Goal: Task Accomplishment & Management: Manage account settings

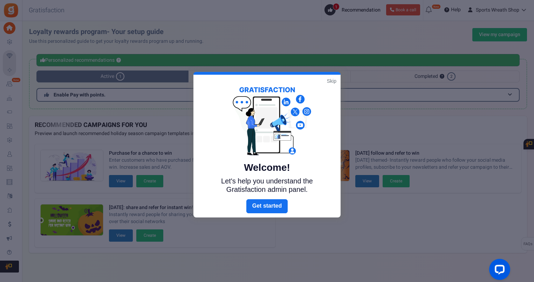
click at [333, 80] on link "Skip" at bounding box center [331, 80] width 9 height 7
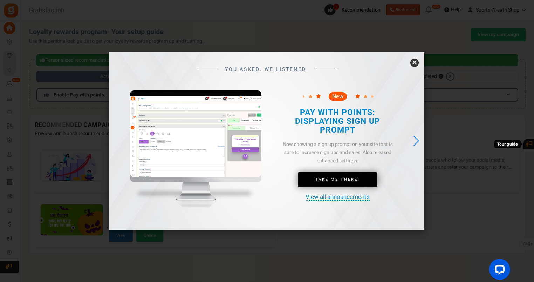
click at [413, 62] on link "×" at bounding box center [414, 63] width 8 height 8
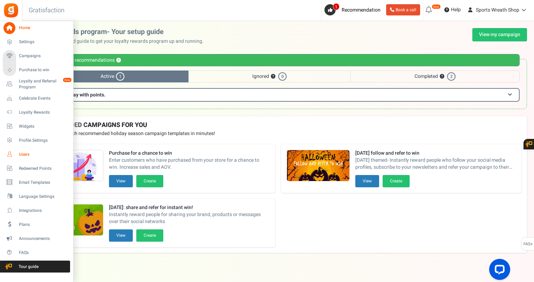
click at [22, 155] on span "Users" at bounding box center [43, 154] width 49 height 6
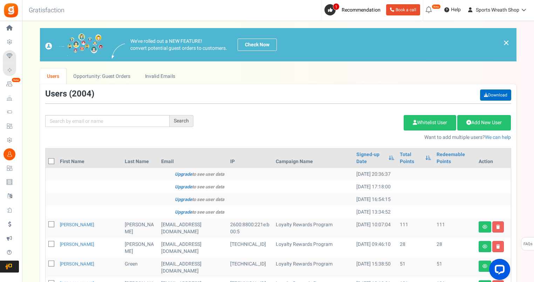
click at [494, 94] on link "Download" at bounding box center [495, 94] width 31 height 11
click at [137, 119] on input "text" at bounding box center [107, 121] width 124 height 12
paste input "[EMAIL_ADDRESS][DOMAIN_NAME]"
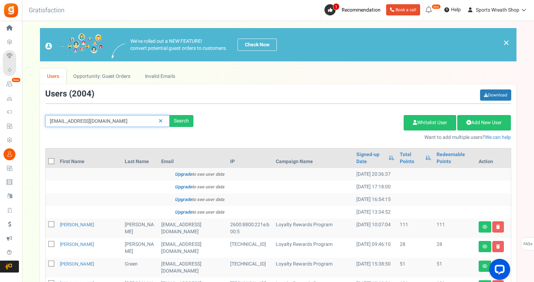
type input "[EMAIL_ADDRESS][DOMAIN_NAME]"
click at [140, 119] on input "[EMAIL_ADDRESS][DOMAIN_NAME]" at bounding box center [107, 121] width 124 height 12
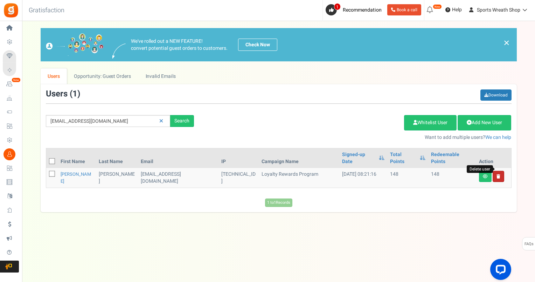
click at [499, 174] on icon at bounding box center [499, 176] width 4 height 4
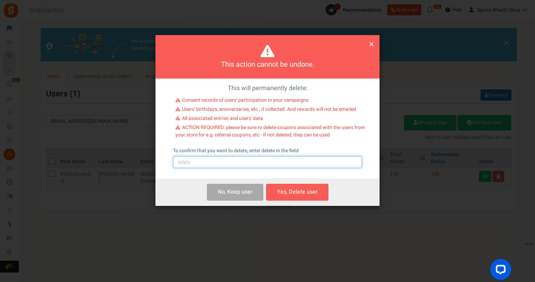
click at [236, 160] on input "text" at bounding box center [267, 162] width 189 height 12
type input "delete"
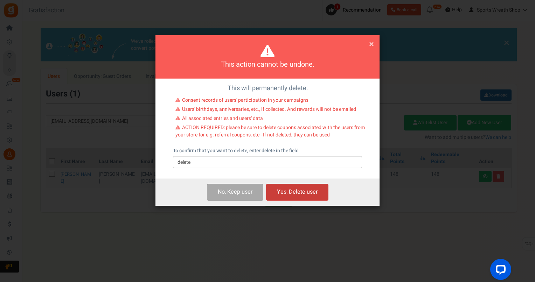
click at [275, 191] on button "Yes, Delete user" at bounding box center [297, 192] width 62 height 16
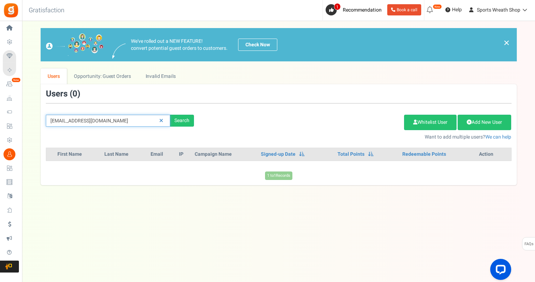
drag, startPoint x: 114, startPoint y: 122, endPoint x: 32, endPoint y: 129, distance: 82.3
click at [36, 129] on div "We've rolled out a NEW FEATURE! convert potential guest orders to customers. Ch…" at bounding box center [278, 106] width 499 height 157
paste input "[EMAIL_ADDRESS][DOMAIN_NAME]"
type input "[EMAIL_ADDRESS][DOMAIN_NAME]"
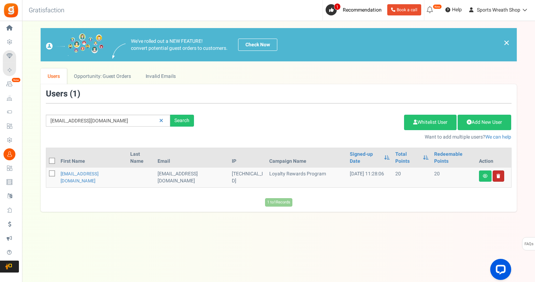
click at [500, 172] on link at bounding box center [499, 175] width 12 height 11
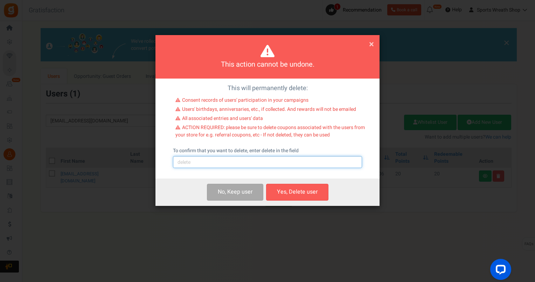
click at [233, 164] on input "text" at bounding box center [267, 162] width 189 height 12
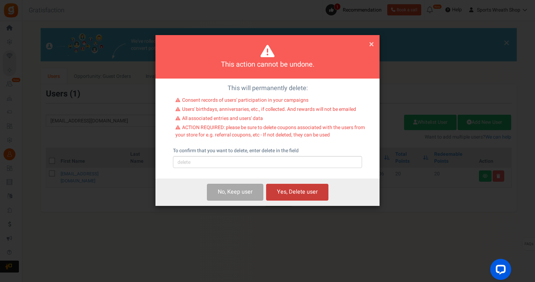
click at [299, 193] on button "Yes, Delete user" at bounding box center [297, 192] width 62 height 16
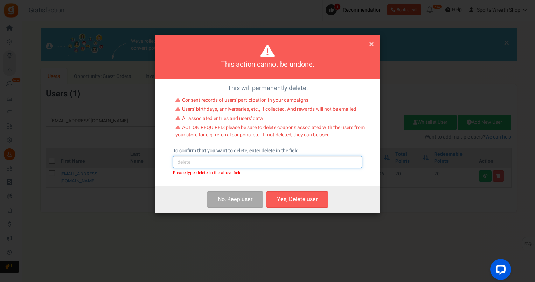
click at [235, 165] on input "text" at bounding box center [267, 162] width 189 height 12
type input "delete"
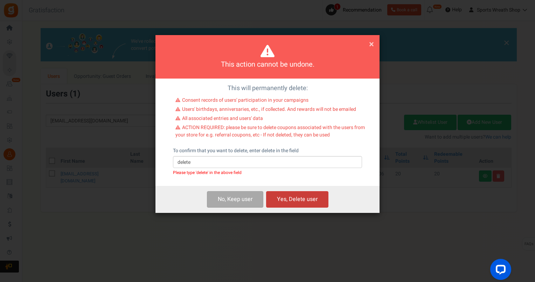
click at [316, 199] on button "Yes, Delete user" at bounding box center [297, 199] width 62 height 16
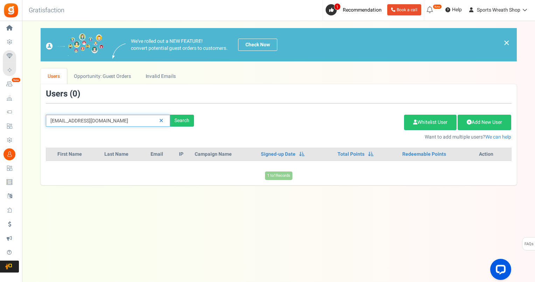
drag, startPoint x: 123, startPoint y: 118, endPoint x: 23, endPoint y: 124, distance: 100.4
click at [23, 124] on div "× Close Add Points ? First Name Last Name Email Do you want to give Welcome bon…" at bounding box center [278, 106] width 513 height 157
paste input "[PERSON_NAME].randa84"
type input "[PERSON_NAME][EMAIL_ADDRESS][DOMAIN_NAME]"
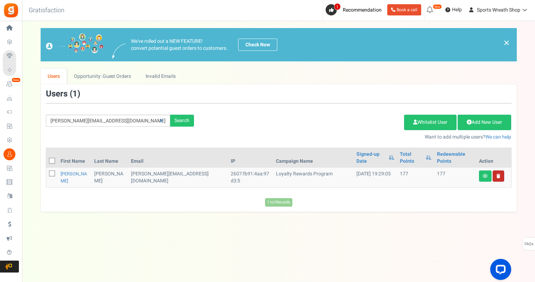
click at [500, 170] on link at bounding box center [499, 175] width 12 height 11
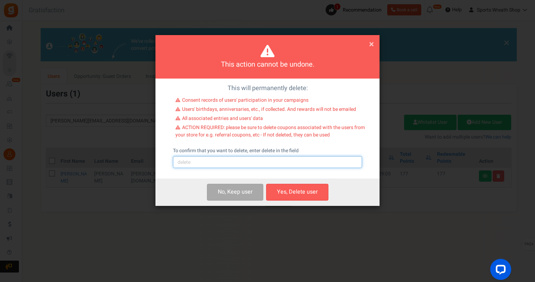
click at [218, 160] on input "text" at bounding box center [267, 162] width 189 height 12
type input "delete"
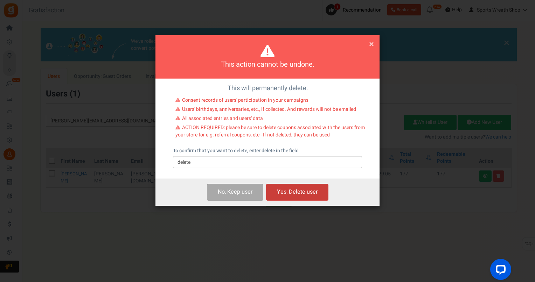
click at [308, 196] on button "Yes, Delete user" at bounding box center [297, 192] width 62 height 16
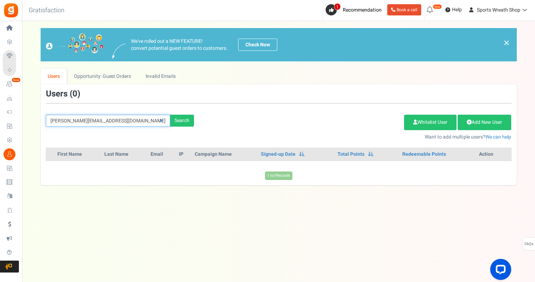
drag, startPoint x: 125, startPoint y: 122, endPoint x: -1, endPoint y: 137, distance: 127.4
click at [0, 137] on html "Install now Back to Home Back to program setup Home Settings Campaigns Purchase…" at bounding box center [267, 134] width 535 height 268
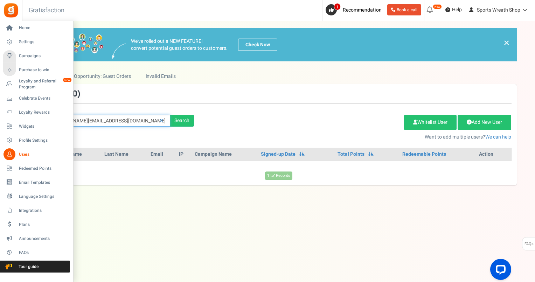
paste input "sandy62@live"
type input "[EMAIL_ADDRESS][DOMAIN_NAME]"
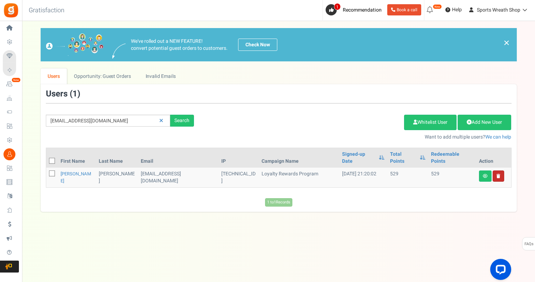
click at [499, 170] on link at bounding box center [499, 175] width 12 height 11
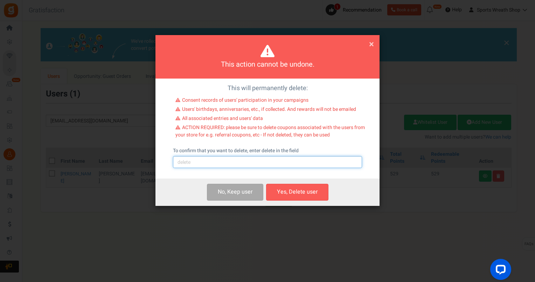
click at [227, 159] on input "text" at bounding box center [267, 162] width 189 height 12
type input "delete"
click at [295, 191] on button "Yes, Delete user" at bounding box center [297, 192] width 62 height 16
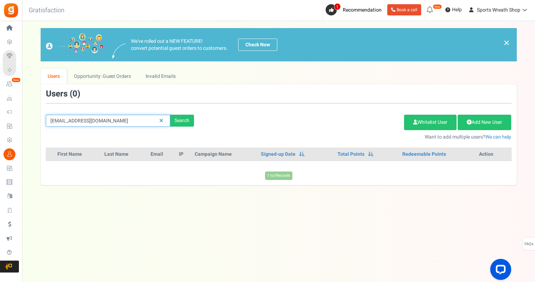
drag, startPoint x: 76, startPoint y: 122, endPoint x: 42, endPoint y: 125, distance: 33.4
click at [42, 125] on div "[EMAIL_ADDRESS][DOMAIN_NAME] Search" at bounding box center [120, 121] width 159 height 12
paste input "[EMAIL_ADDRESS]"
type input "[EMAIL_ADDRESS][DOMAIN_NAME]"
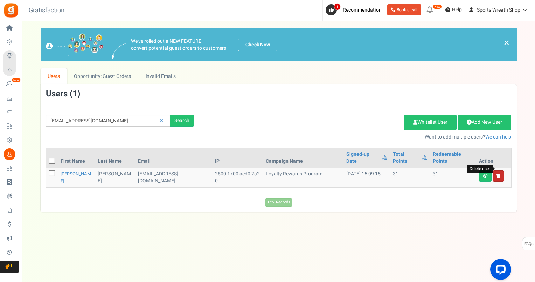
click at [500, 174] on icon at bounding box center [499, 176] width 4 height 4
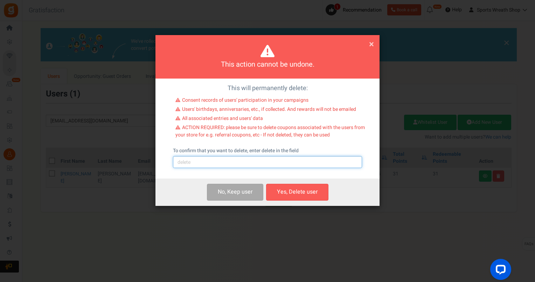
click at [299, 165] on input "text" at bounding box center [267, 162] width 189 height 12
type input "delete"
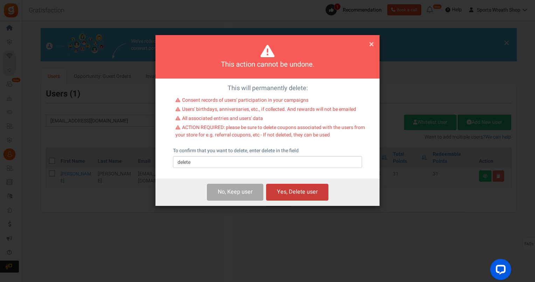
click at [313, 189] on button "Yes, Delete user" at bounding box center [297, 192] width 62 height 16
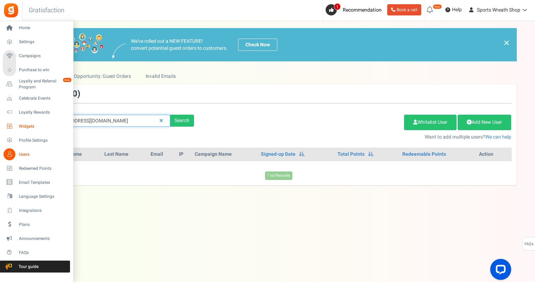
drag, startPoint x: 104, startPoint y: 119, endPoint x: 28, endPoint y: 125, distance: 76.3
click at [13, 125] on div "Home Settings Campaigns Purchase to win Loyalty and Referral Program New Celebr…" at bounding box center [267, 144] width 535 height 247
paste input "vliserio28@g"
type input "[EMAIL_ADDRESS][DOMAIN_NAME]"
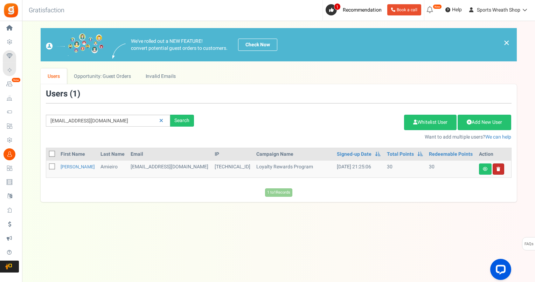
click at [500, 171] on link at bounding box center [499, 168] width 12 height 11
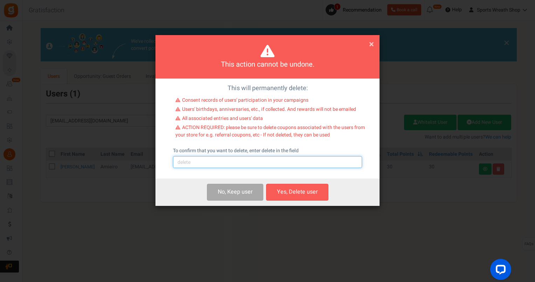
click at [308, 157] on input "text" at bounding box center [267, 162] width 189 height 12
type input "delete"
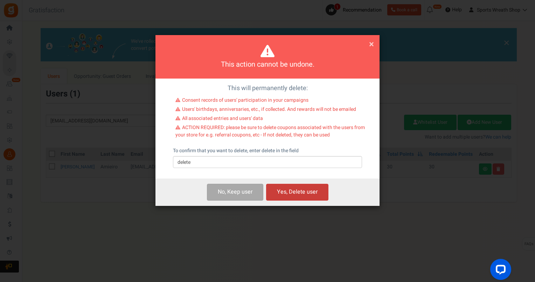
click at [317, 191] on button "Yes, Delete user" at bounding box center [297, 192] width 62 height 16
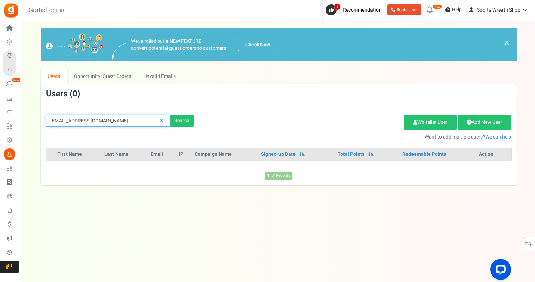
drag, startPoint x: 112, startPoint y: 123, endPoint x: 34, endPoint y: 123, distance: 78.1
click at [34, 123] on div "We've rolled out a NEW FEATURE! convert potential guest orders to customers. Ch…" at bounding box center [278, 106] width 499 height 157
paste input "giftsanddecorbycass"
type input "[EMAIL_ADDRESS][DOMAIN_NAME]"
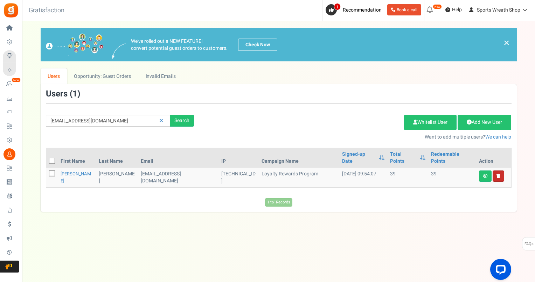
click at [500, 170] on link at bounding box center [499, 175] width 12 height 11
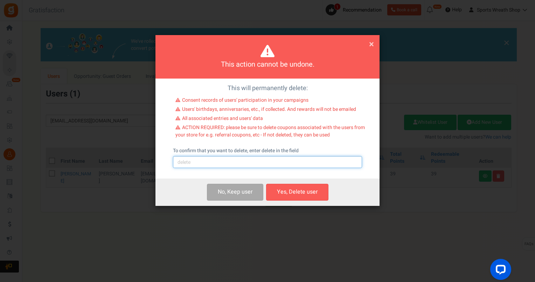
click at [245, 165] on input "text" at bounding box center [267, 162] width 189 height 12
type input "delete"
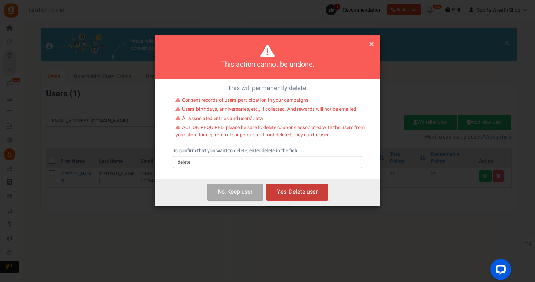
click at [290, 191] on button "Yes, Delete user" at bounding box center [297, 192] width 62 height 16
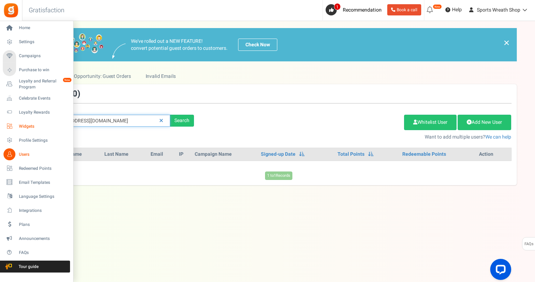
drag, startPoint x: 135, startPoint y: 122, endPoint x: 24, endPoint y: 131, distance: 110.7
click at [22, 131] on div "Home Settings Campaigns Purchase to win Loyalty and Referral Program New Celebr…" at bounding box center [267, 144] width 535 height 247
paste input "kellylockhart27"
type input "[EMAIL_ADDRESS][DOMAIN_NAME]"
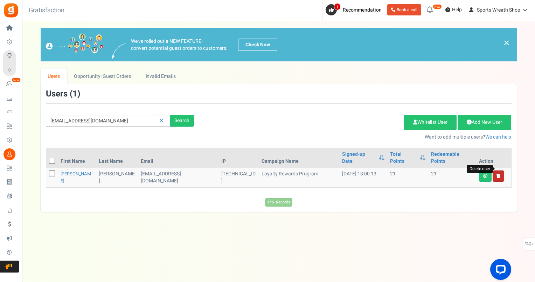
click at [500, 174] on icon at bounding box center [499, 176] width 4 height 4
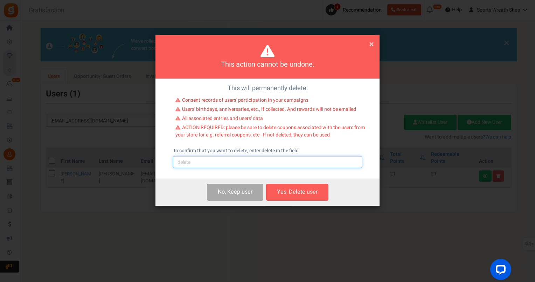
drag, startPoint x: 282, startPoint y: 159, endPoint x: 281, endPoint y: 165, distance: 6.0
click at [282, 159] on input "text" at bounding box center [267, 162] width 189 height 12
type input "delete"
click at [301, 192] on button "Yes, Delete user" at bounding box center [297, 192] width 62 height 16
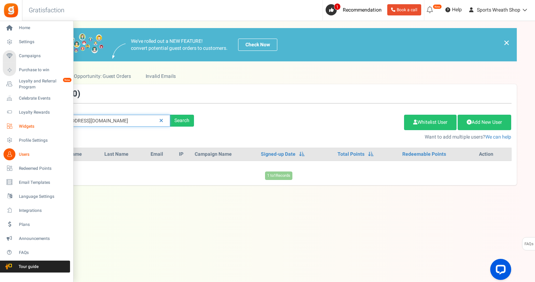
drag, startPoint x: 72, startPoint y: 123, endPoint x: 8, endPoint y: 128, distance: 63.6
click at [8, 128] on div "Home Settings Campaigns Purchase to win Loyalty and Referral Program New Celebr…" at bounding box center [267, 144] width 535 height 247
paste input "joanolo110"
type input "[EMAIL_ADDRESS][DOMAIN_NAME]"
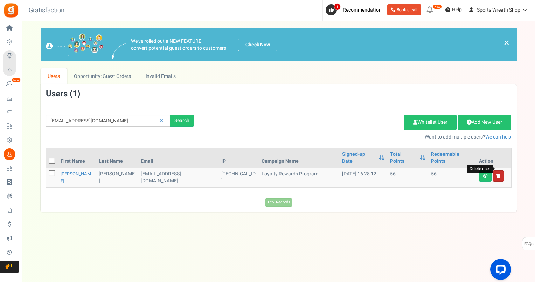
click at [500, 174] on icon at bounding box center [499, 176] width 4 height 4
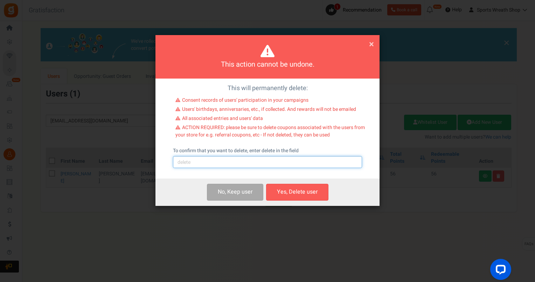
click at [275, 164] on input "text" at bounding box center [267, 162] width 189 height 12
type input "delete"
click at [296, 190] on button "Yes, Delete user" at bounding box center [297, 192] width 62 height 16
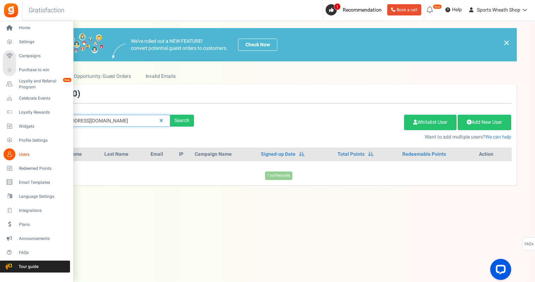
drag, startPoint x: 120, startPoint y: 121, endPoint x: 0, endPoint y: 135, distance: 120.7
click at [0, 138] on html "Install now Back to Home Back to program setup Home Settings Campaigns Purchase…" at bounding box center [267, 134] width 535 height 268
paste input "Clbcraftworks"
type input "[EMAIL_ADDRESS][DOMAIN_NAME]"
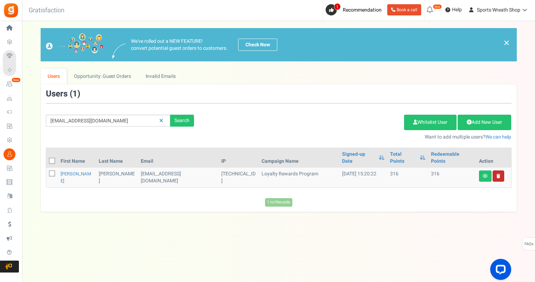
click at [499, 172] on link at bounding box center [499, 175] width 12 height 11
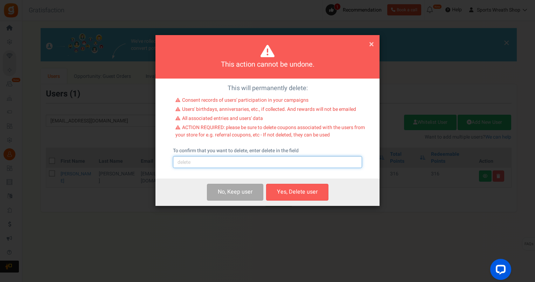
click at [274, 162] on input "text" at bounding box center [267, 162] width 189 height 12
type input "delete"
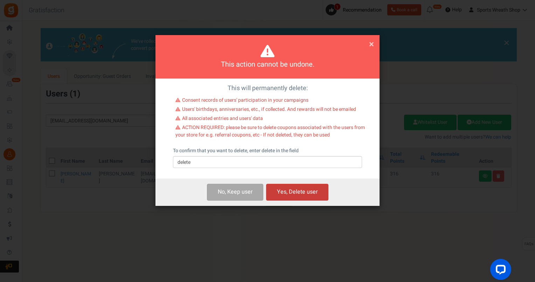
click at [283, 196] on button "Yes, Delete user" at bounding box center [297, 192] width 62 height 16
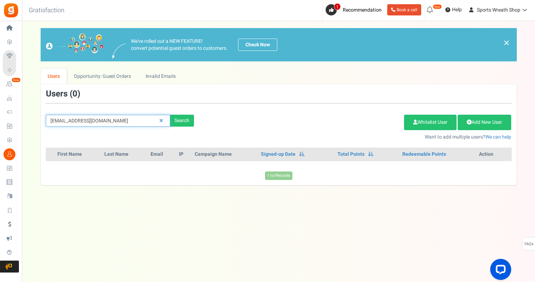
drag, startPoint x: 127, startPoint y: 115, endPoint x: 42, endPoint y: 127, distance: 85.6
click at [42, 127] on div "[EMAIL_ADDRESS][DOMAIN_NAME] Search Add Etsy Order Delete Selected Users Import…" at bounding box center [279, 114] width 477 height 51
paste input "[EMAIL_ADDRESS][PERSON_NAME]"
type input "[EMAIL_ADDRESS][PERSON_NAME][DOMAIN_NAME]"
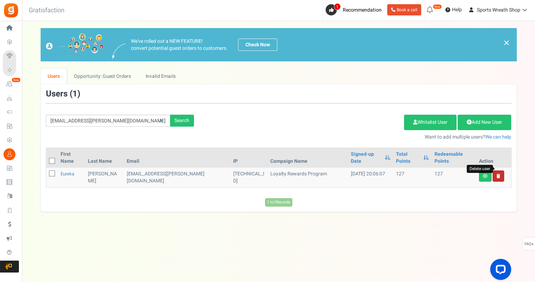
click at [498, 174] on icon at bounding box center [499, 176] width 4 height 4
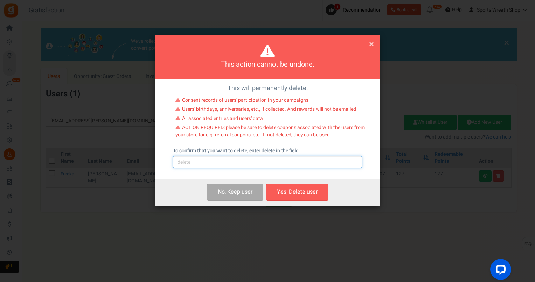
drag, startPoint x: 266, startPoint y: 163, endPoint x: 259, endPoint y: 165, distance: 7.7
click at [266, 163] on input "text" at bounding box center [267, 162] width 189 height 12
type input "delete"
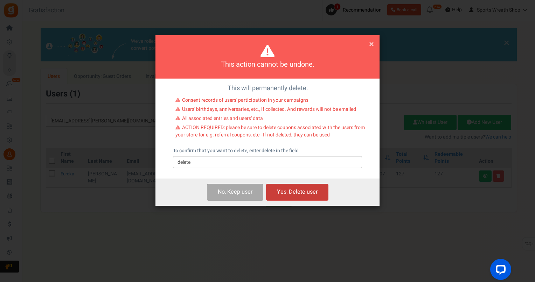
click at [307, 191] on button "Yes, Delete user" at bounding box center [297, 192] width 62 height 16
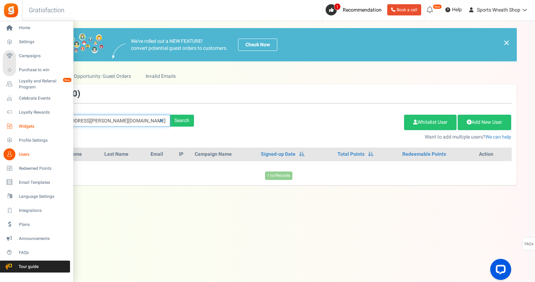
drag, startPoint x: 114, startPoint y: 124, endPoint x: 14, endPoint y: 128, distance: 99.6
click at [14, 128] on div "Home Settings Campaigns Purchase to win Loyalty and Referral Program New Celebr…" at bounding box center [267, 144] width 535 height 247
paste input "wjrcherry"
type input "[EMAIL_ADDRESS][DOMAIN_NAME]"
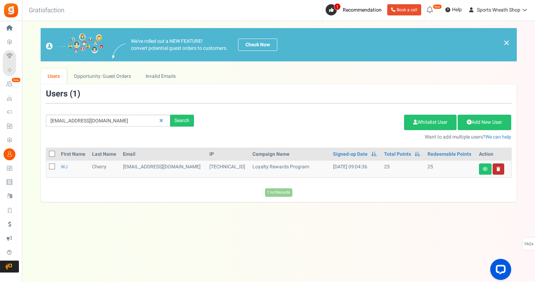
click at [499, 171] on link at bounding box center [499, 168] width 12 height 11
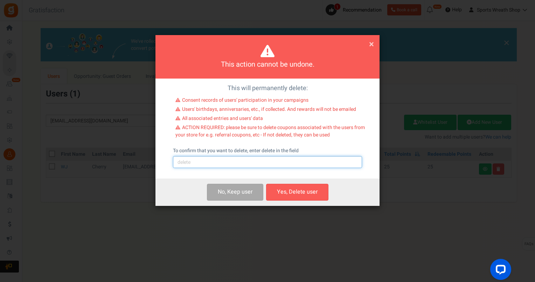
click at [287, 160] on input "text" at bounding box center [267, 162] width 189 height 12
type input "delete"
click at [301, 195] on button "Yes, Delete user" at bounding box center [297, 192] width 62 height 16
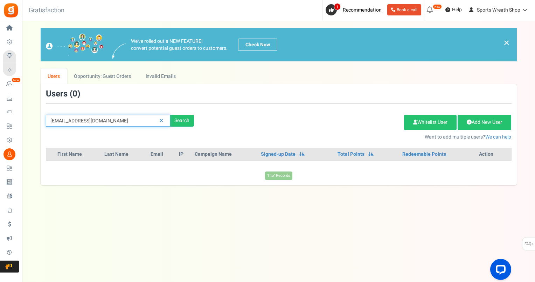
drag, startPoint x: 136, startPoint y: 119, endPoint x: 47, endPoint y: 128, distance: 88.7
click at [45, 132] on div "[EMAIL_ADDRESS][DOMAIN_NAME] Search Add Etsy Order Delete Selected Users Import…" at bounding box center [279, 114] width 477 height 51
paste input "[EMAIL_ADDRESS]"
type input "[EMAIL_ADDRESS][DOMAIN_NAME]"
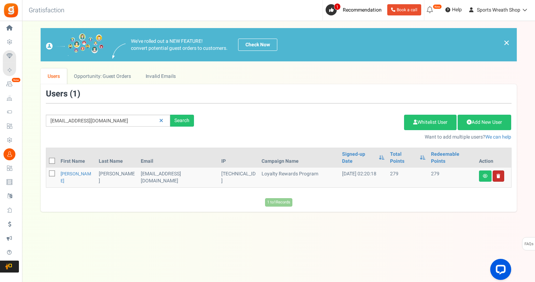
click at [499, 170] on link at bounding box center [499, 175] width 12 height 11
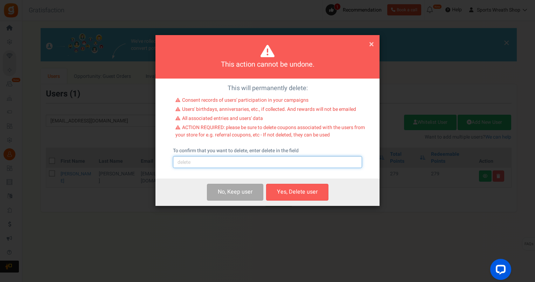
click at [311, 159] on input "text" at bounding box center [267, 162] width 189 height 12
type input "delete"
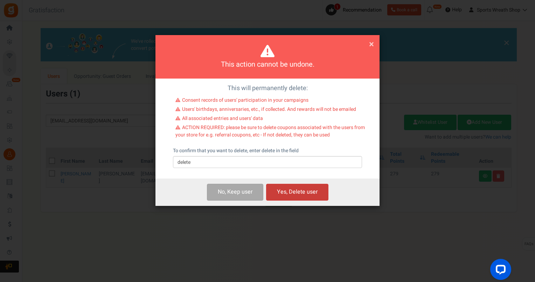
click at [282, 194] on button "Yes, Delete user" at bounding box center [297, 192] width 62 height 16
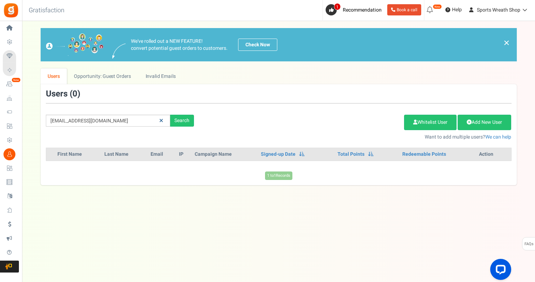
click at [162, 118] on icon at bounding box center [161, 120] width 4 height 5
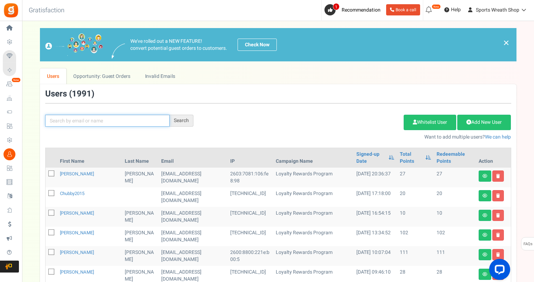
click at [136, 116] on input "text" at bounding box center [107, 121] width 124 height 12
paste input "[EMAIL_ADDRESS][DOMAIN_NAME]"
type input "[EMAIL_ADDRESS][DOMAIN_NAME]"
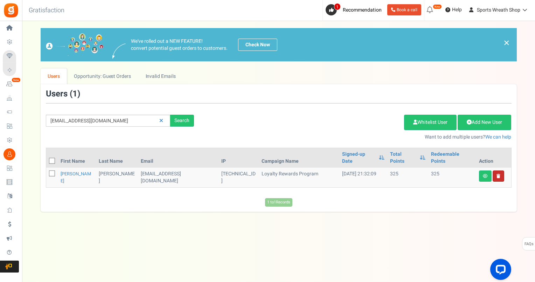
click at [500, 170] on link at bounding box center [499, 175] width 12 height 11
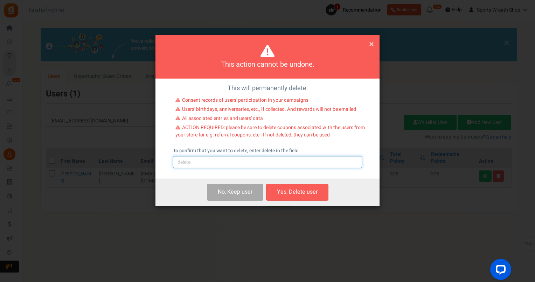
drag, startPoint x: 273, startPoint y: 161, endPoint x: 273, endPoint y: 165, distance: 3.6
click at [273, 161] on input "text" at bounding box center [267, 162] width 189 height 12
type input "delete"
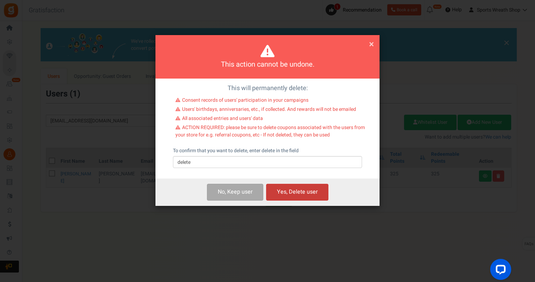
click at [308, 196] on button "Yes, Delete user" at bounding box center [297, 192] width 62 height 16
